Goal: Transaction & Acquisition: Book appointment/travel/reservation

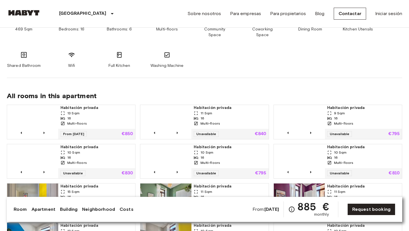
scroll to position [356, 0]
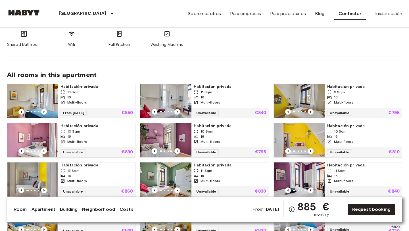
click at [312, 109] on icon "Previous image" at bounding box center [311, 112] width 6 height 6
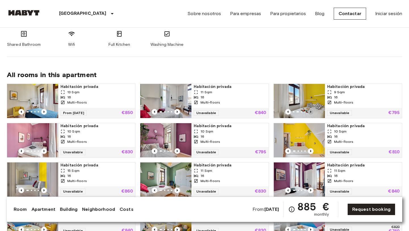
click at [312, 109] on icon "Previous image" at bounding box center [311, 112] width 6 height 6
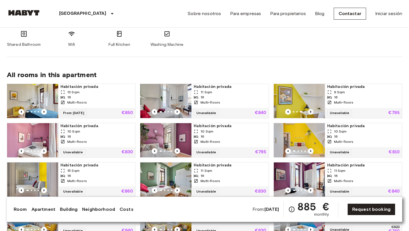
click at [312, 109] on icon "Previous image" at bounding box center [311, 112] width 6 height 6
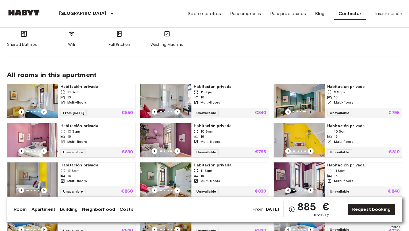
click at [312, 109] on icon "Previous image" at bounding box center [311, 112] width 6 height 6
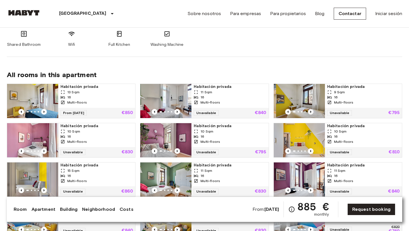
click at [312, 109] on icon "Previous image" at bounding box center [311, 112] width 6 height 6
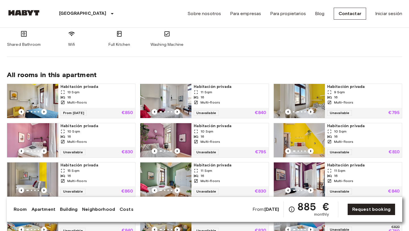
click at [312, 109] on icon "Previous image" at bounding box center [311, 112] width 6 height 6
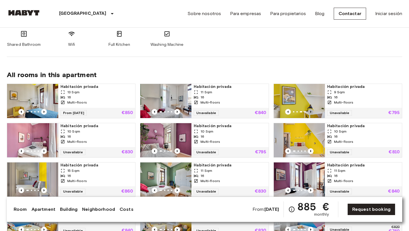
click at [312, 109] on icon "Previous image" at bounding box center [311, 112] width 6 height 6
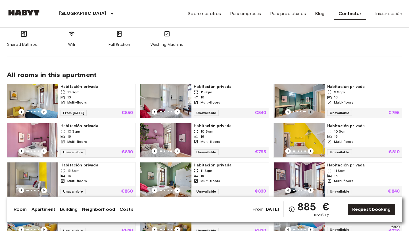
click at [312, 109] on icon "Previous image" at bounding box center [311, 112] width 6 height 6
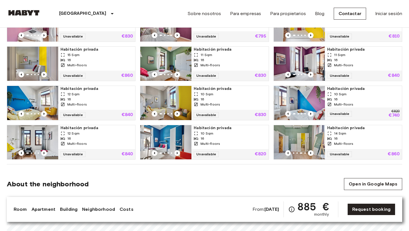
scroll to position [472, 0]
click at [311, 151] on icon "Previous image" at bounding box center [310, 152] width 1 height 2
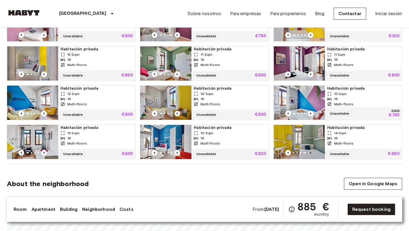
click at [311, 151] on icon "Previous image" at bounding box center [310, 152] width 1 height 2
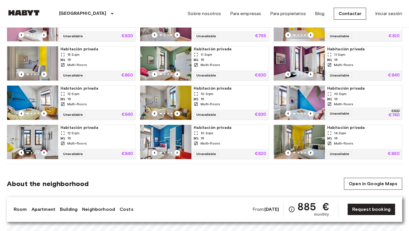
click at [311, 151] on icon "Previous image" at bounding box center [310, 152] width 1 height 2
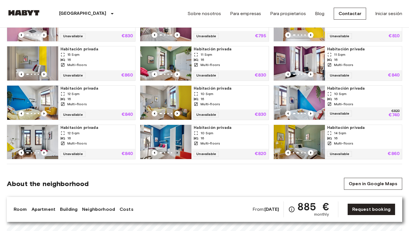
click at [177, 150] on icon "Previous image" at bounding box center [178, 153] width 6 height 6
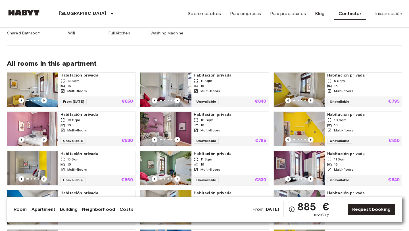
scroll to position [377, 0]
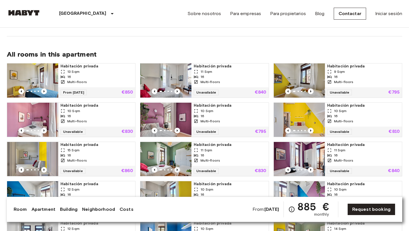
click at [178, 167] on icon "Previous image" at bounding box center [178, 170] width 6 height 6
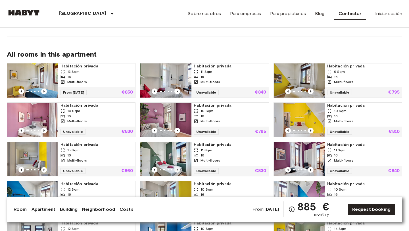
click at [178, 167] on icon "Previous image" at bounding box center [178, 170] width 6 height 6
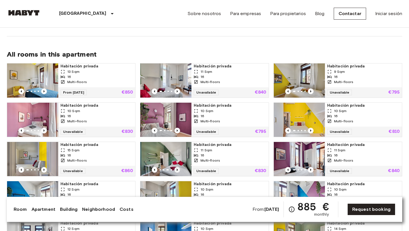
click at [178, 167] on icon "Previous image" at bounding box center [178, 170] width 6 height 6
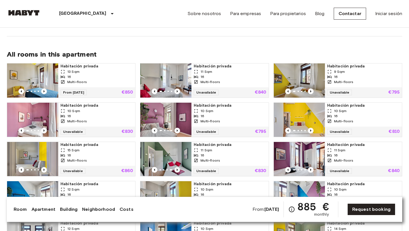
click at [178, 167] on icon "Previous image" at bounding box center [178, 170] width 6 height 6
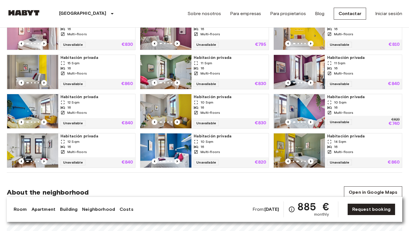
scroll to position [466, 0]
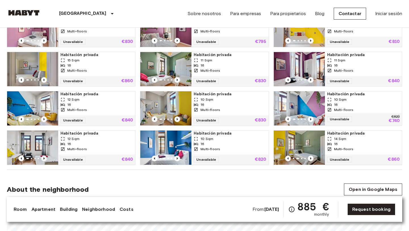
click at [45, 155] on icon "Previous image" at bounding box center [44, 158] width 6 height 6
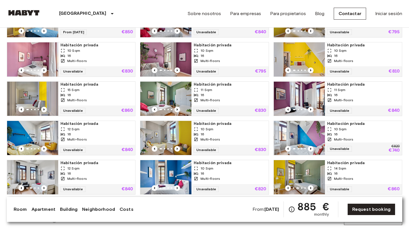
scroll to position [413, 0]
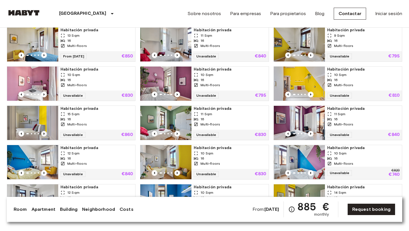
click at [44, 132] on icon "Previous image" at bounding box center [43, 133] width 1 height 2
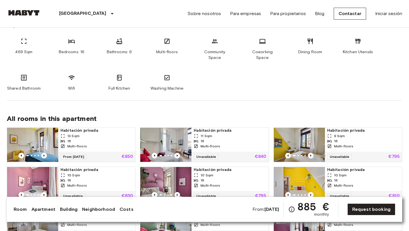
scroll to position [304, 0]
